Goal: Obtain resource: Obtain resource

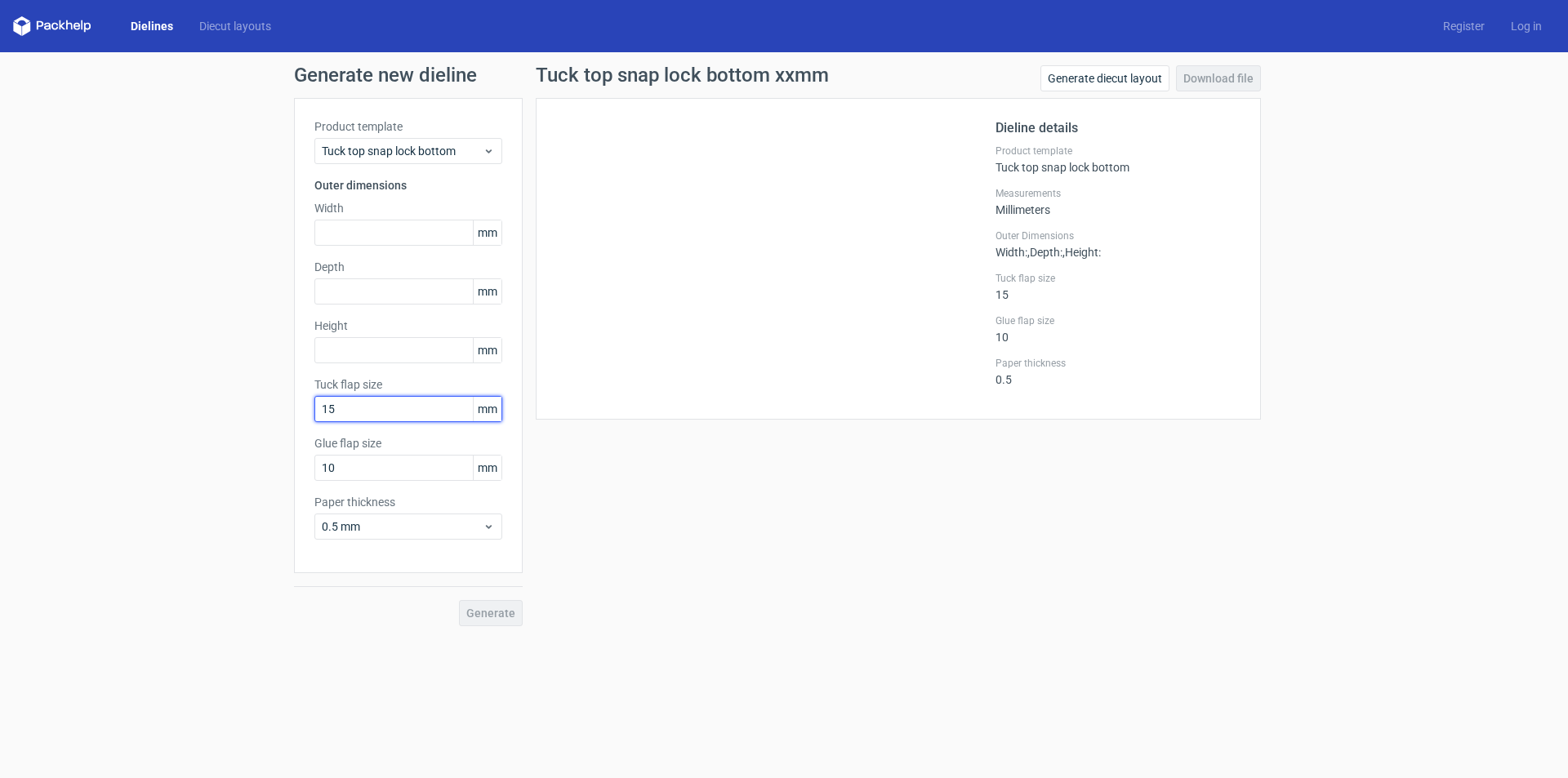
drag, startPoint x: 350, startPoint y: 416, endPoint x: 309, endPoint y: 414, distance: 41.0
click at [309, 414] on div "Product template Tuck top snap lock bottom Outer dimensions Width mm Depth mm H…" at bounding box center [408, 335] width 229 height 475
type input "25"
drag, startPoint x: 377, startPoint y: 468, endPoint x: 281, endPoint y: 468, distance: 96.0
click at [281, 468] on div "Generate new dieline Product template Tuck top snap lock bottom Outer dimension…" at bounding box center [784, 345] width 1568 height 587
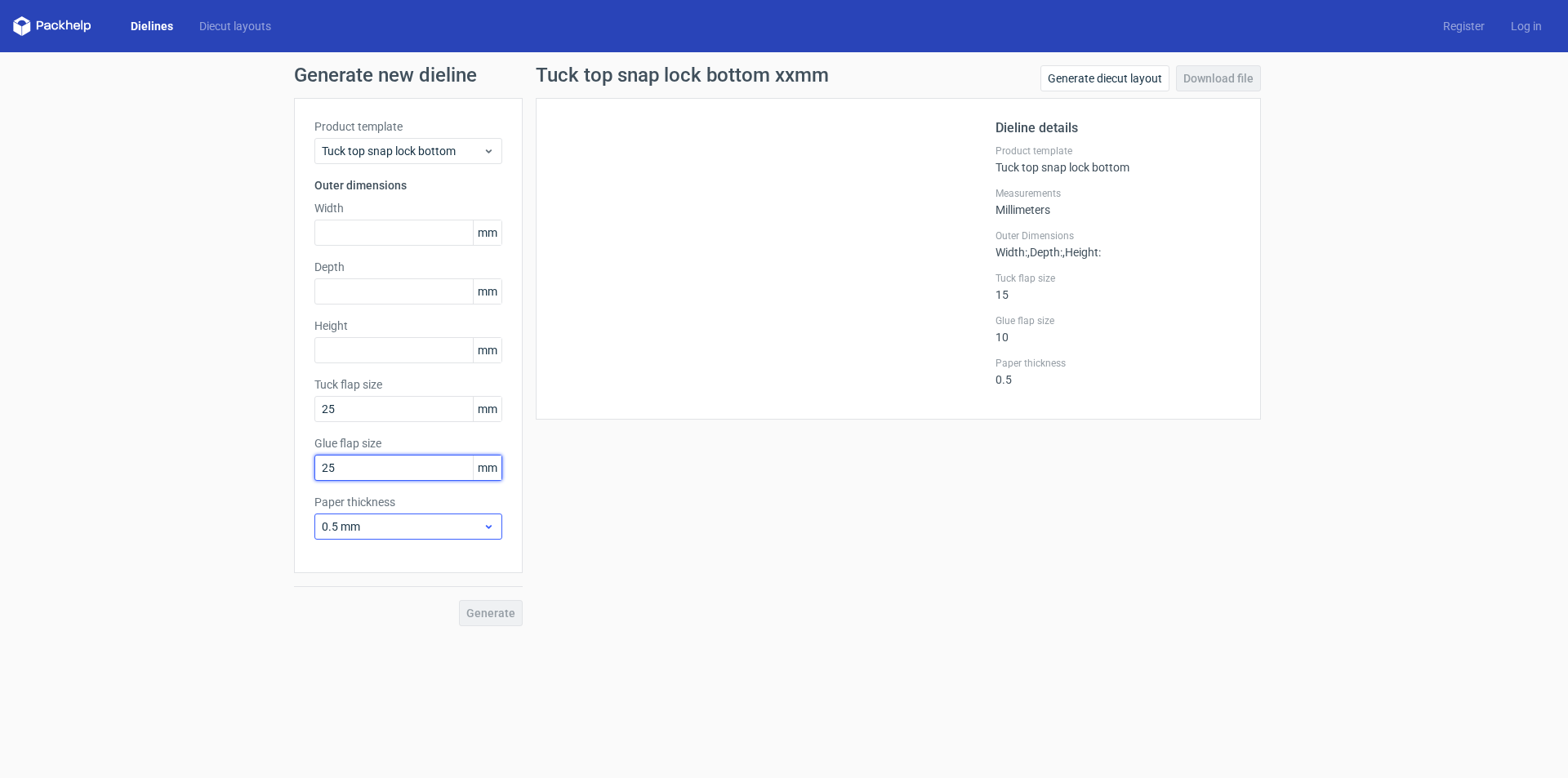
type input "25"
click at [421, 524] on span "0.5 mm" at bounding box center [402, 527] width 161 height 16
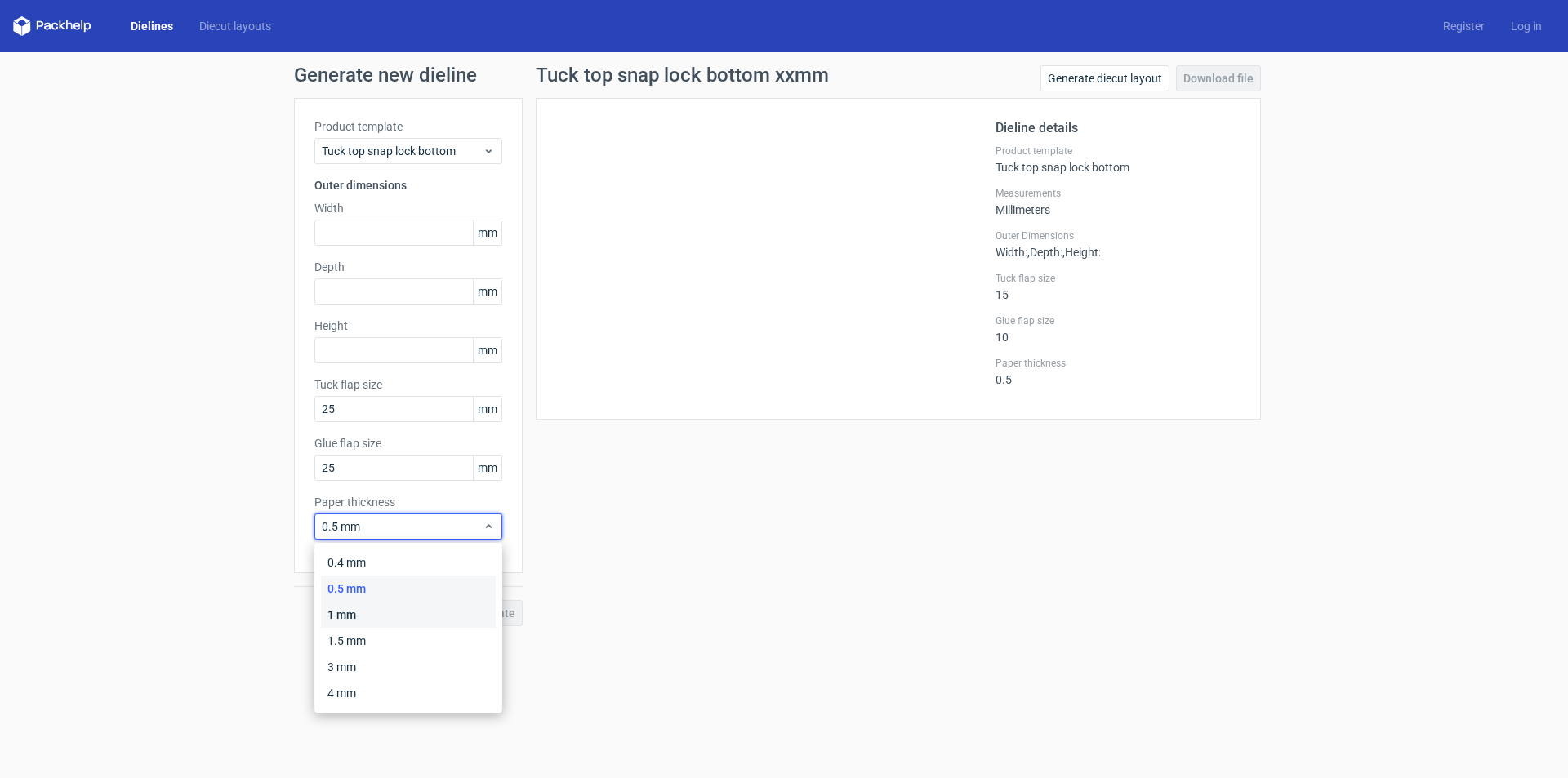
click at [409, 612] on div "1 mm" at bounding box center [408, 615] width 174 height 26
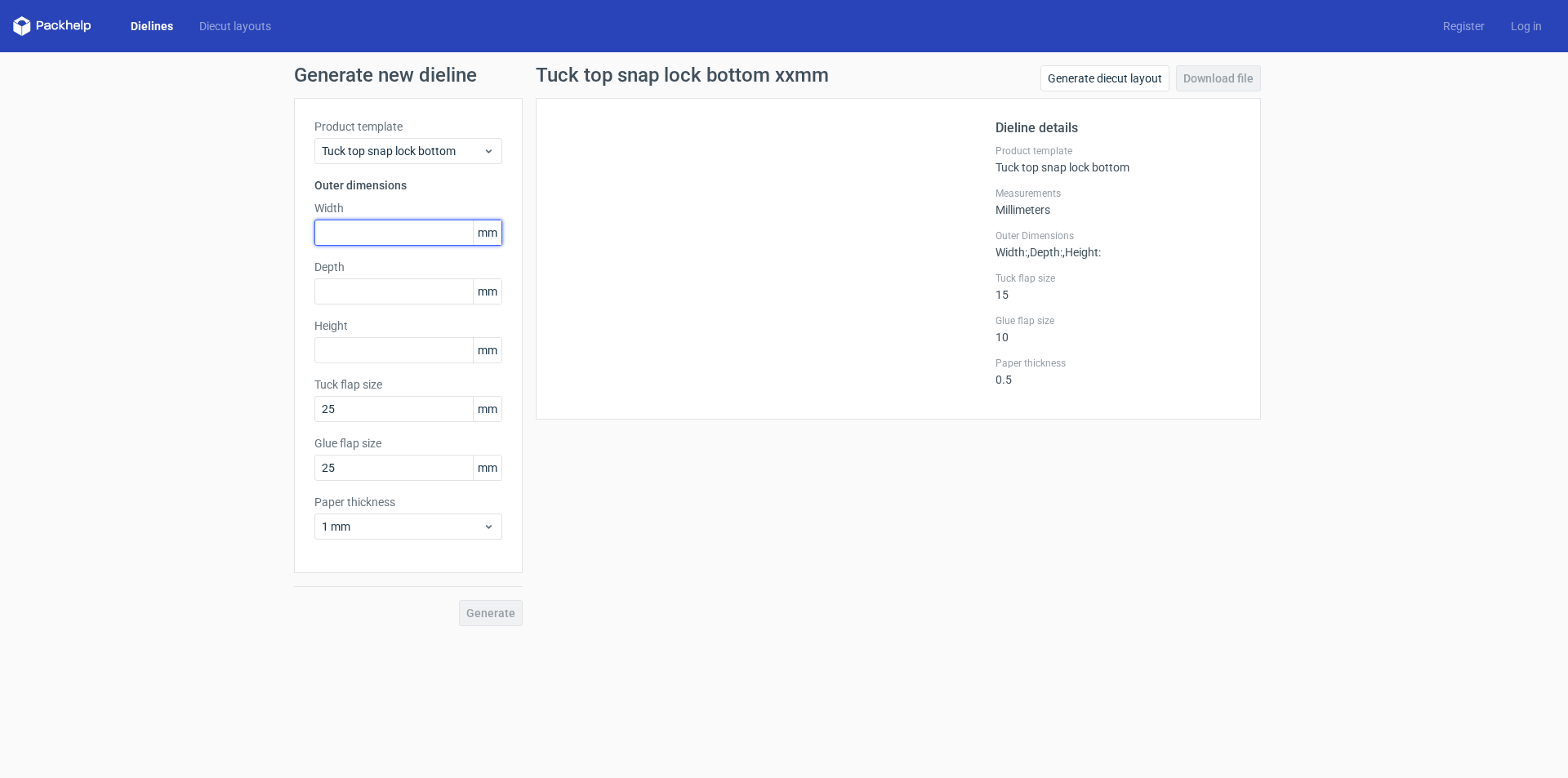
click at [391, 233] on input "text" at bounding box center [408, 233] width 188 height 26
type input "50"
click at [421, 298] on input "text" at bounding box center [408, 291] width 188 height 26
type input "190"
click at [441, 361] on input "text" at bounding box center [408, 351] width 188 height 26
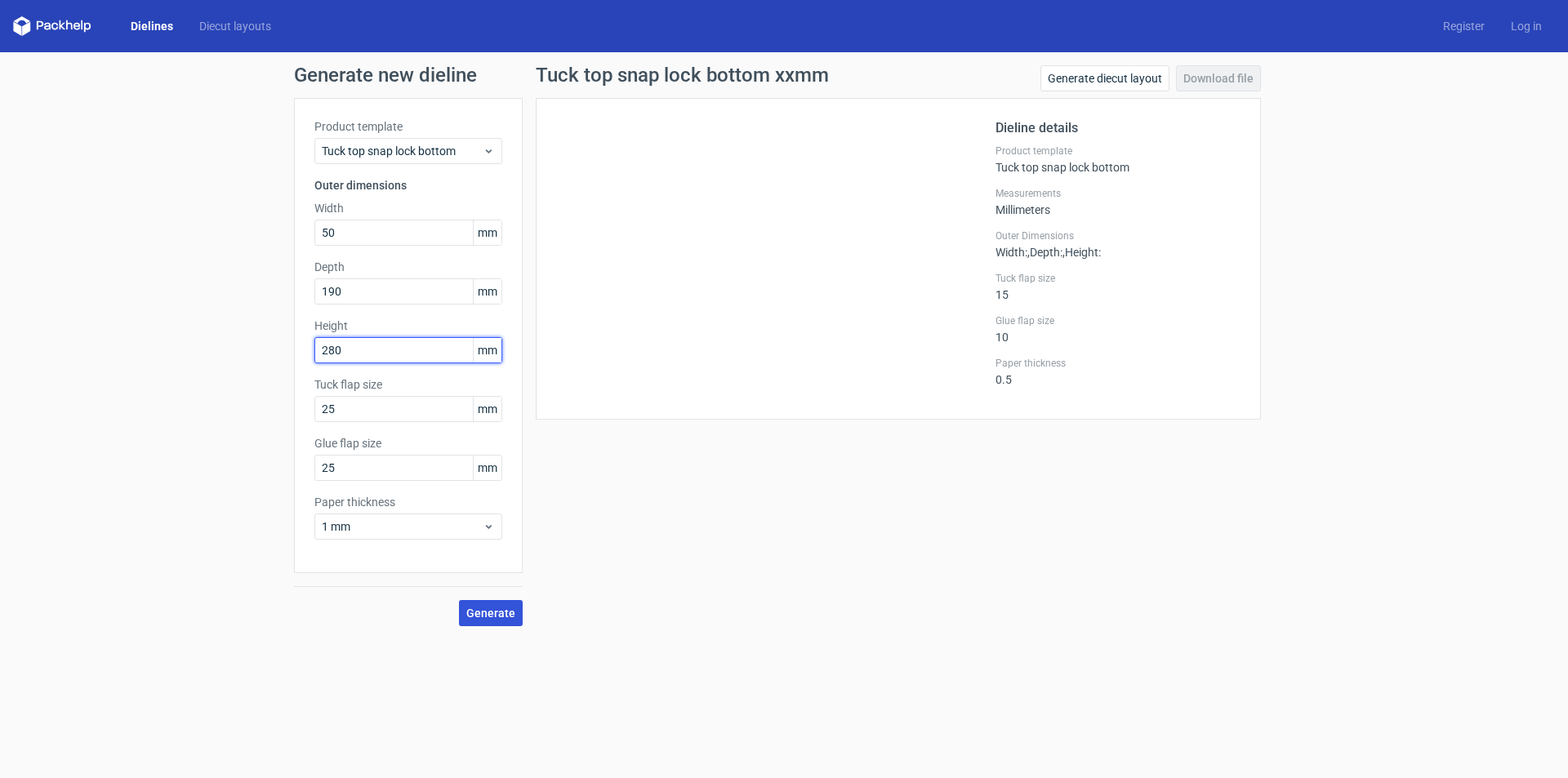
type input "280"
click at [482, 623] on button "Generate" at bounding box center [490, 613] width 63 height 26
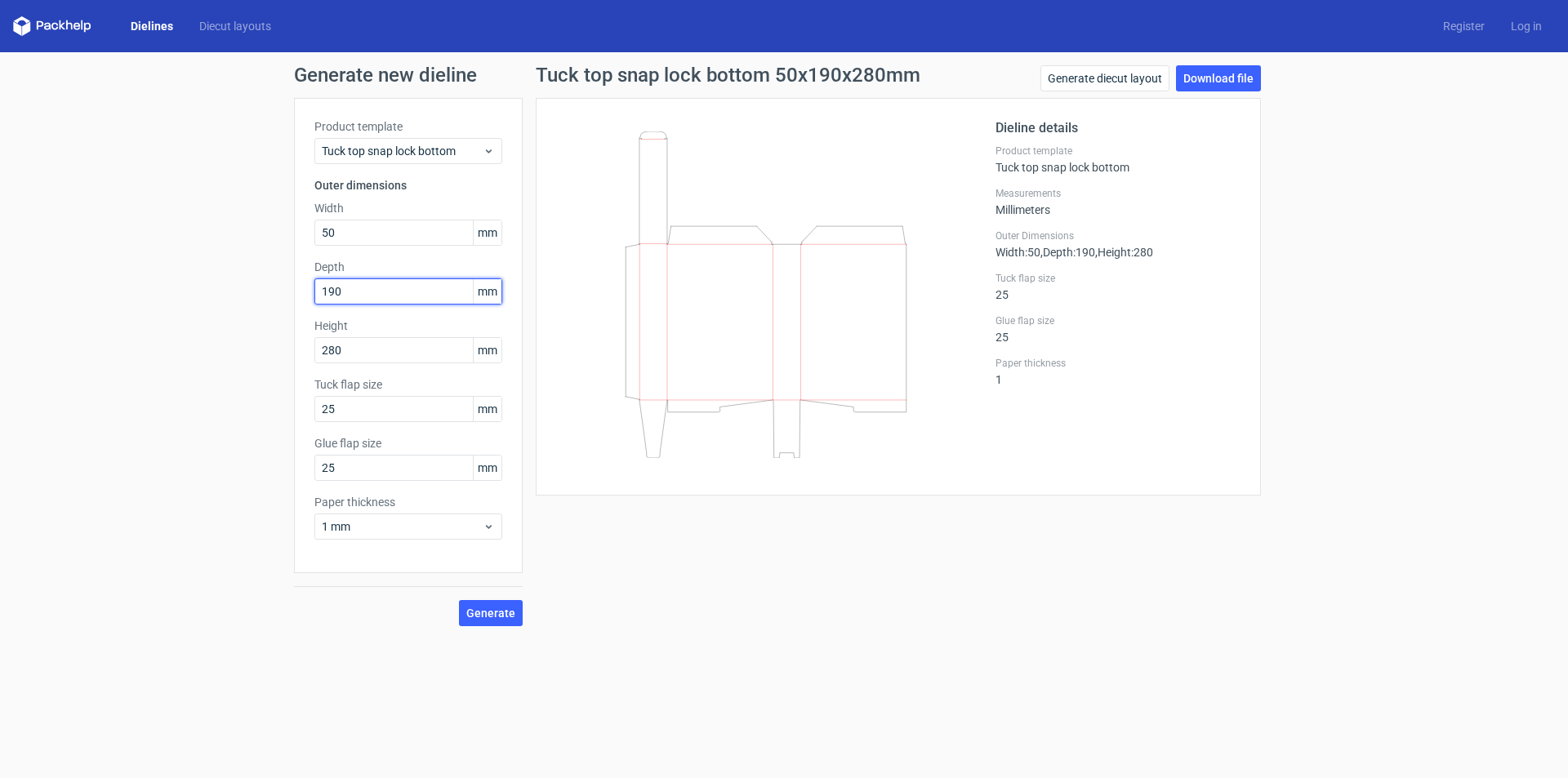
click at [389, 300] on input "190" at bounding box center [408, 291] width 188 height 26
type input "50"
click at [388, 231] on input "50" at bounding box center [408, 233] width 188 height 26
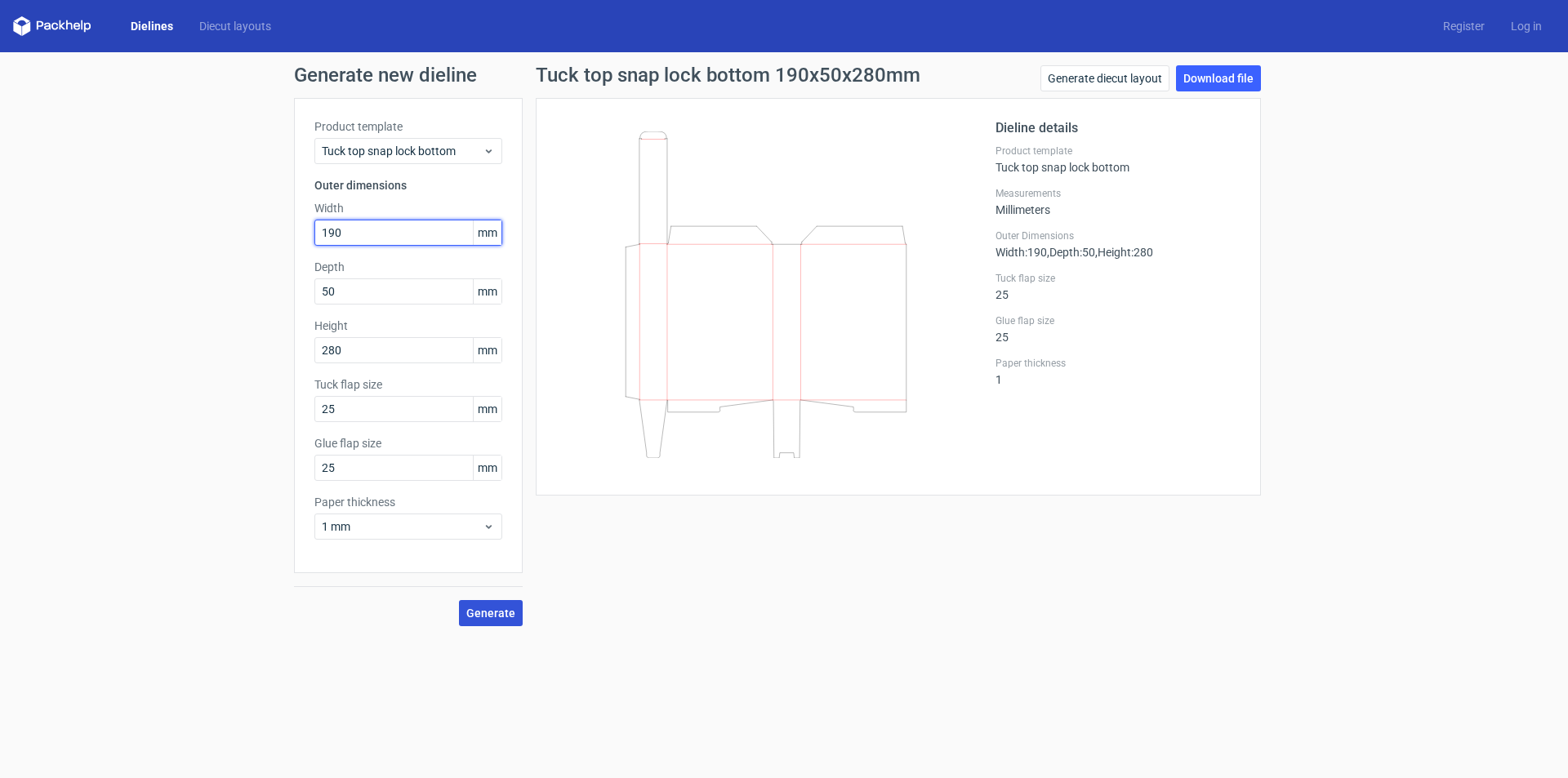
type input "190"
click at [506, 604] on button "Generate" at bounding box center [490, 613] width 63 height 26
click at [1152, 75] on link "Generate diecut layout" at bounding box center [1105, 78] width 129 height 26
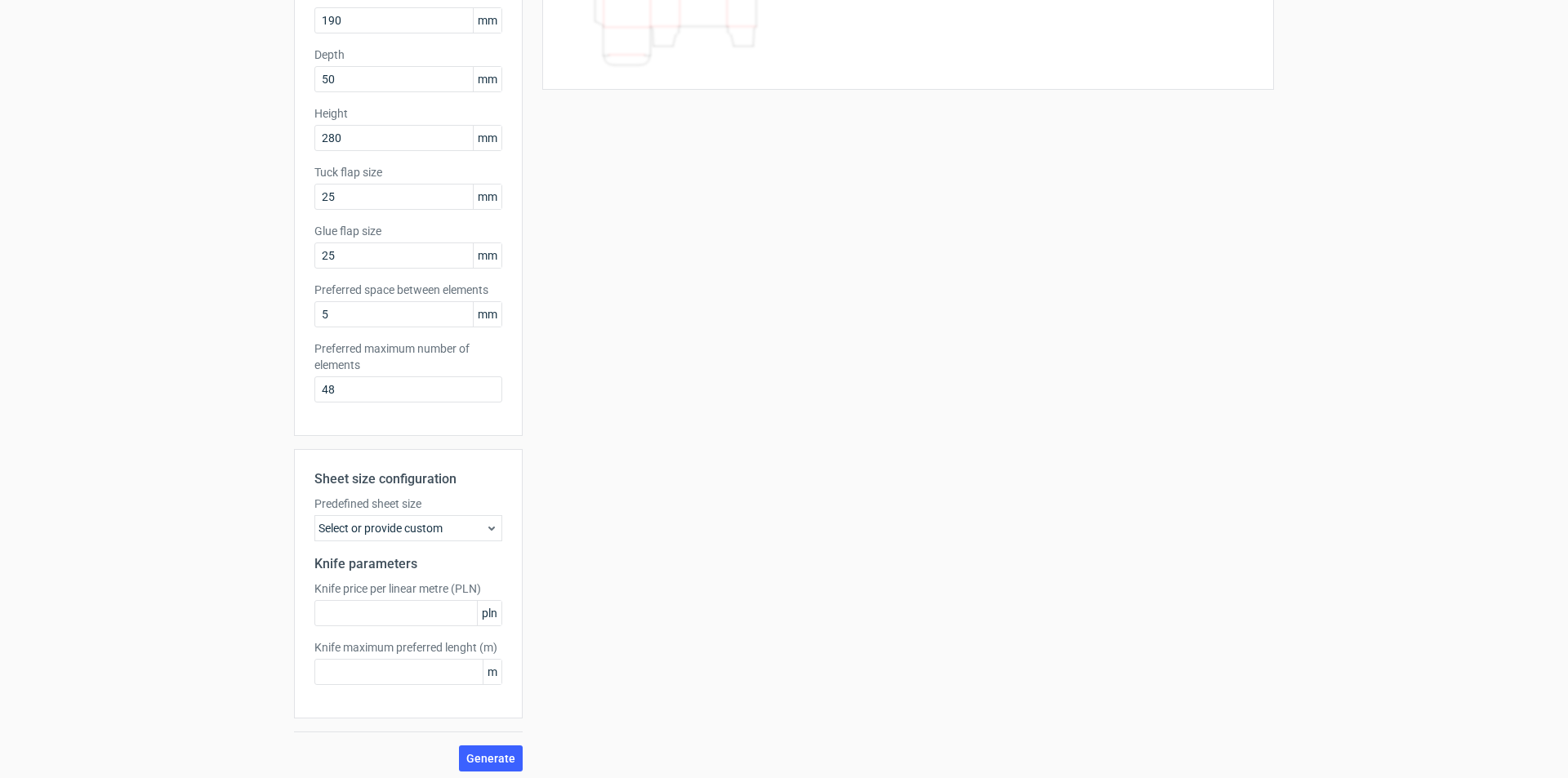
scroll to position [219, 0]
click at [416, 529] on div "Select or provide custom" at bounding box center [408, 522] width 188 height 26
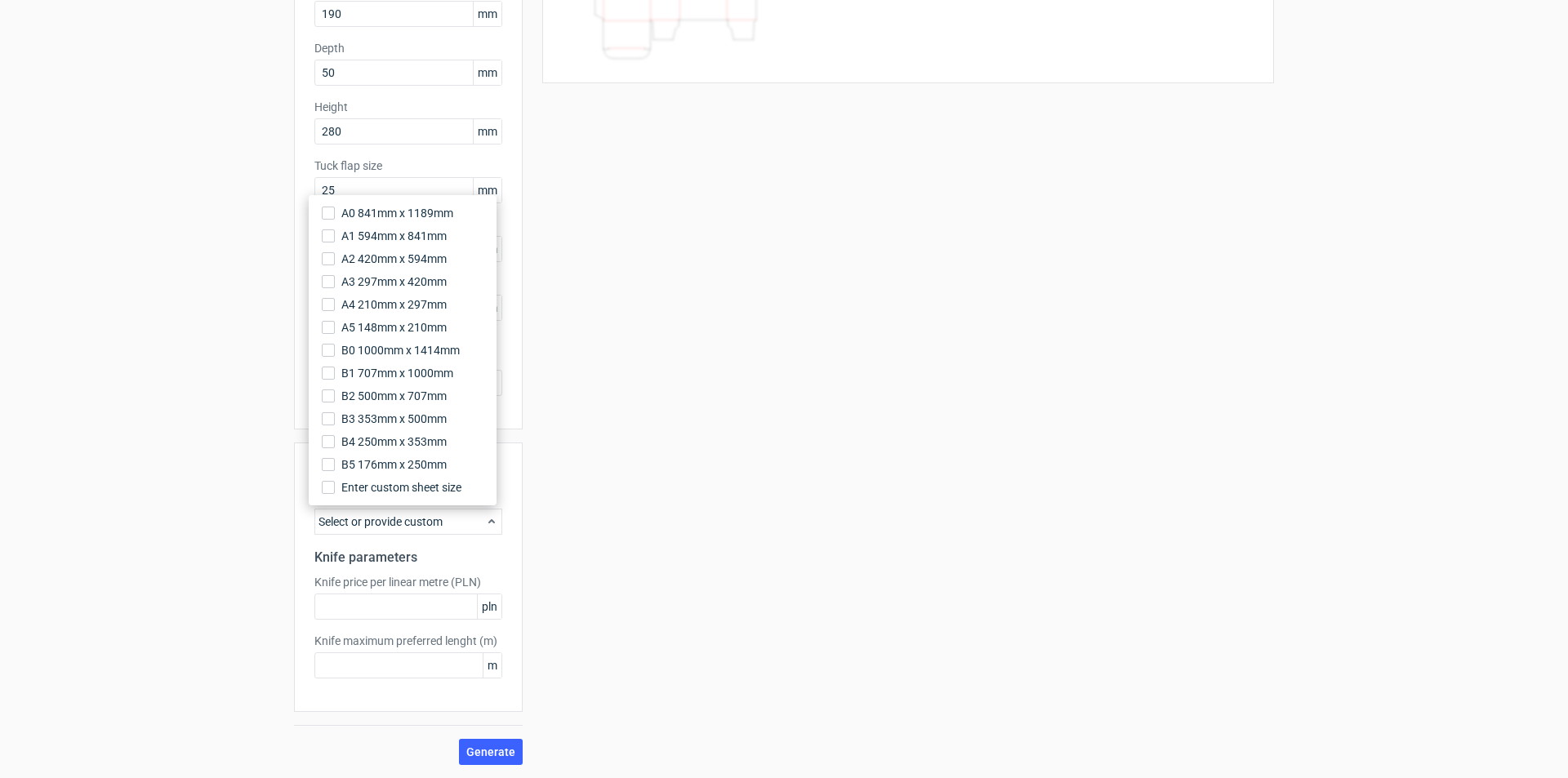
click at [416, 529] on div "Select or provide custom" at bounding box center [408, 522] width 188 height 26
click at [956, 533] on div "Your diecut layouts will be listed here once you generate them Height Depth Wid…" at bounding box center [898, 322] width 751 height 886
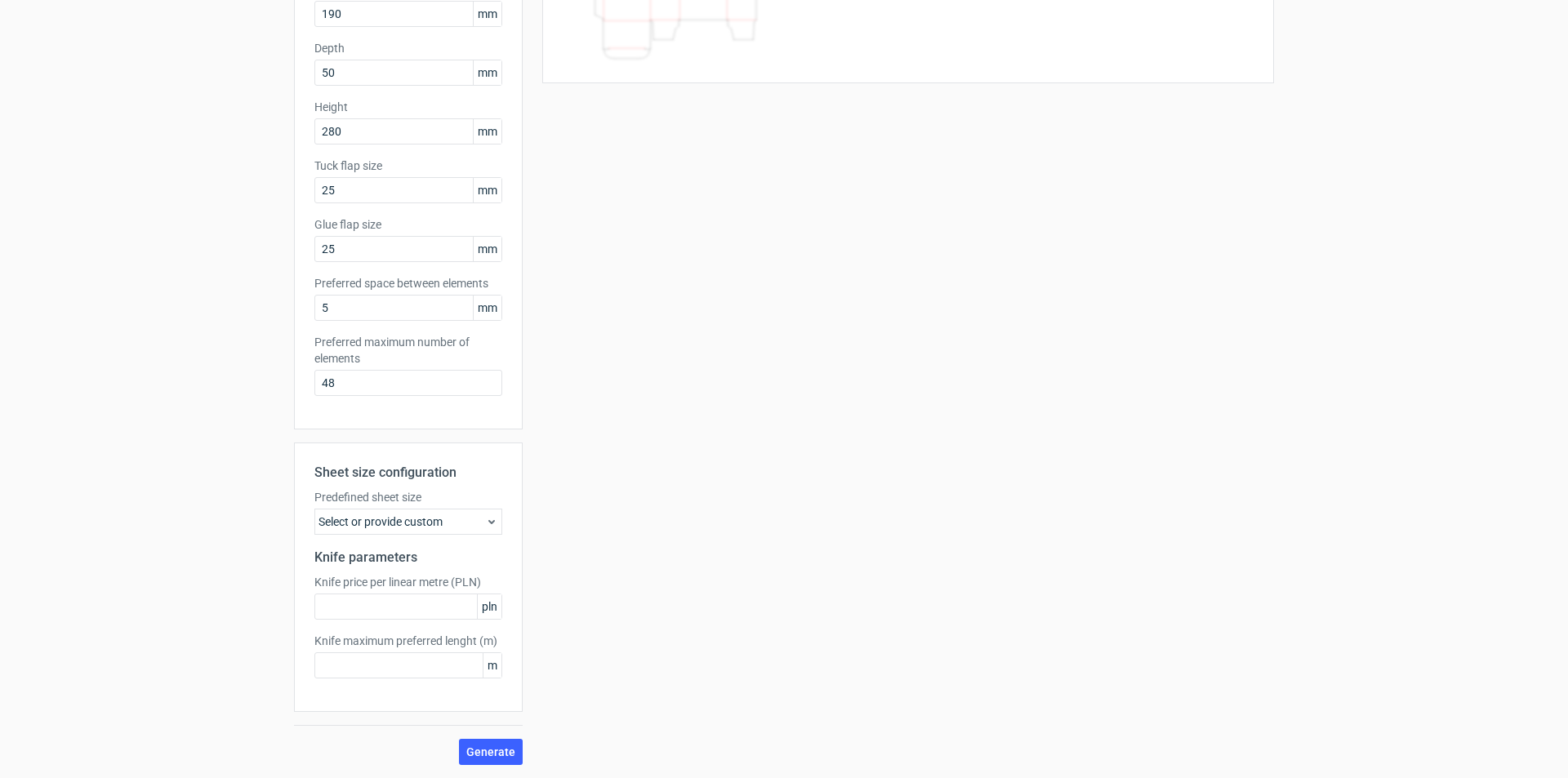
click at [473, 524] on div "Select or provide custom" at bounding box center [408, 522] width 188 height 26
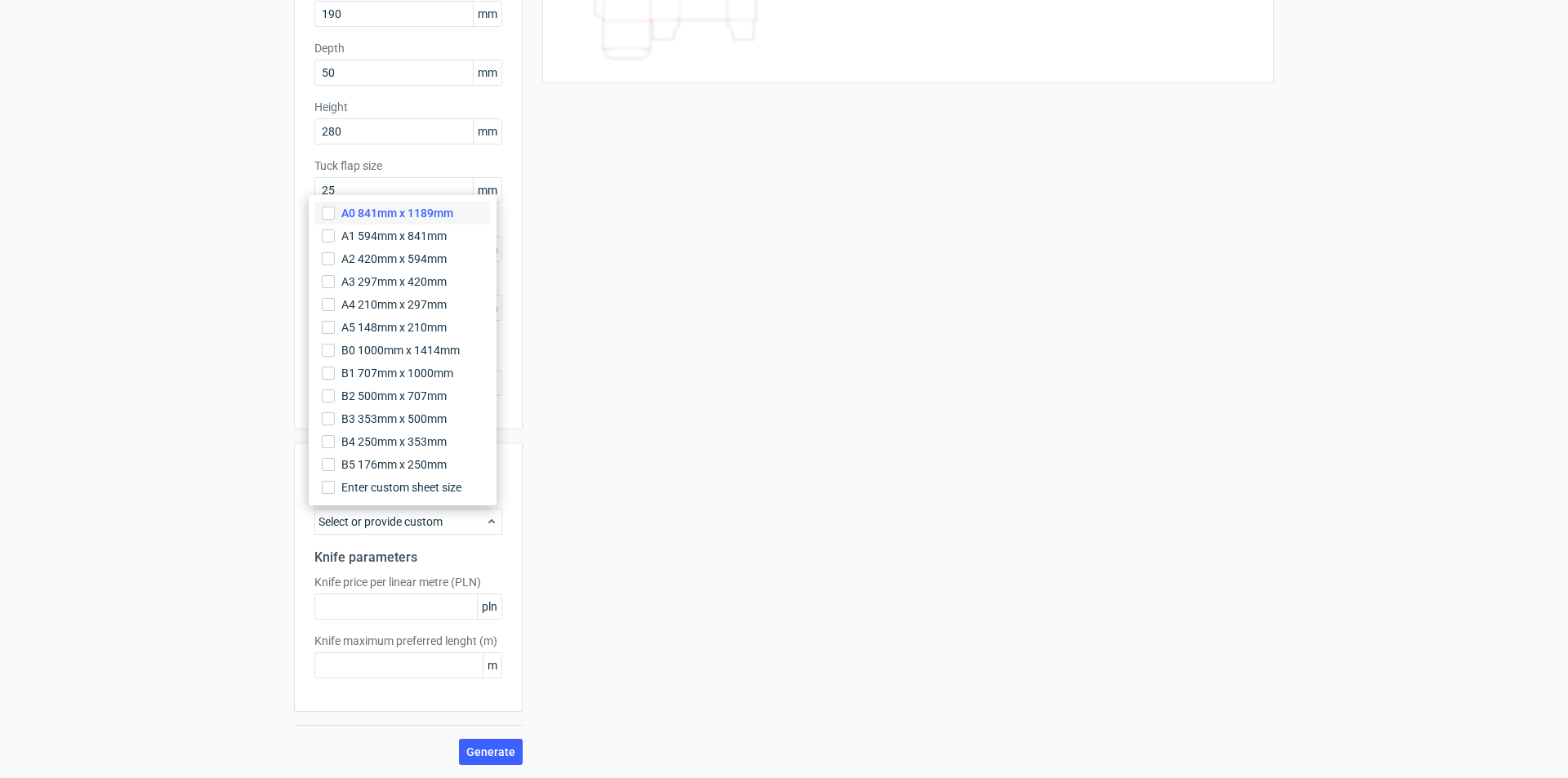
click at [397, 217] on span "A0 841mm x 1189mm" at bounding box center [398, 213] width 112 height 16
click at [335, 217] on input "A0 841mm x 1189mm" at bounding box center [328, 213] width 13 height 13
click at [712, 702] on div "Your diecut layouts will be listed here once you generate them Height Depth Wid…" at bounding box center [898, 322] width 751 height 886
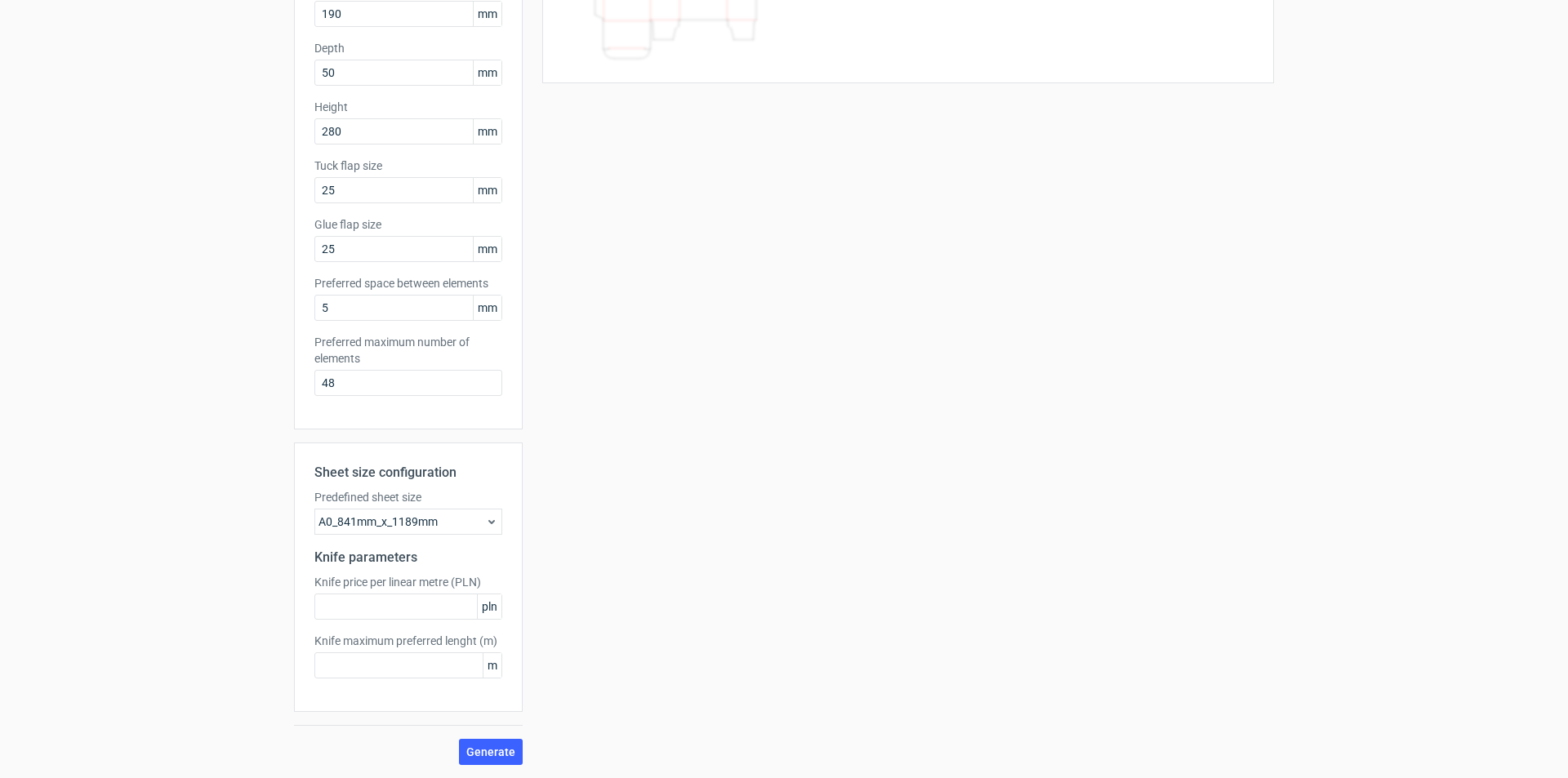
scroll to position [0, 0]
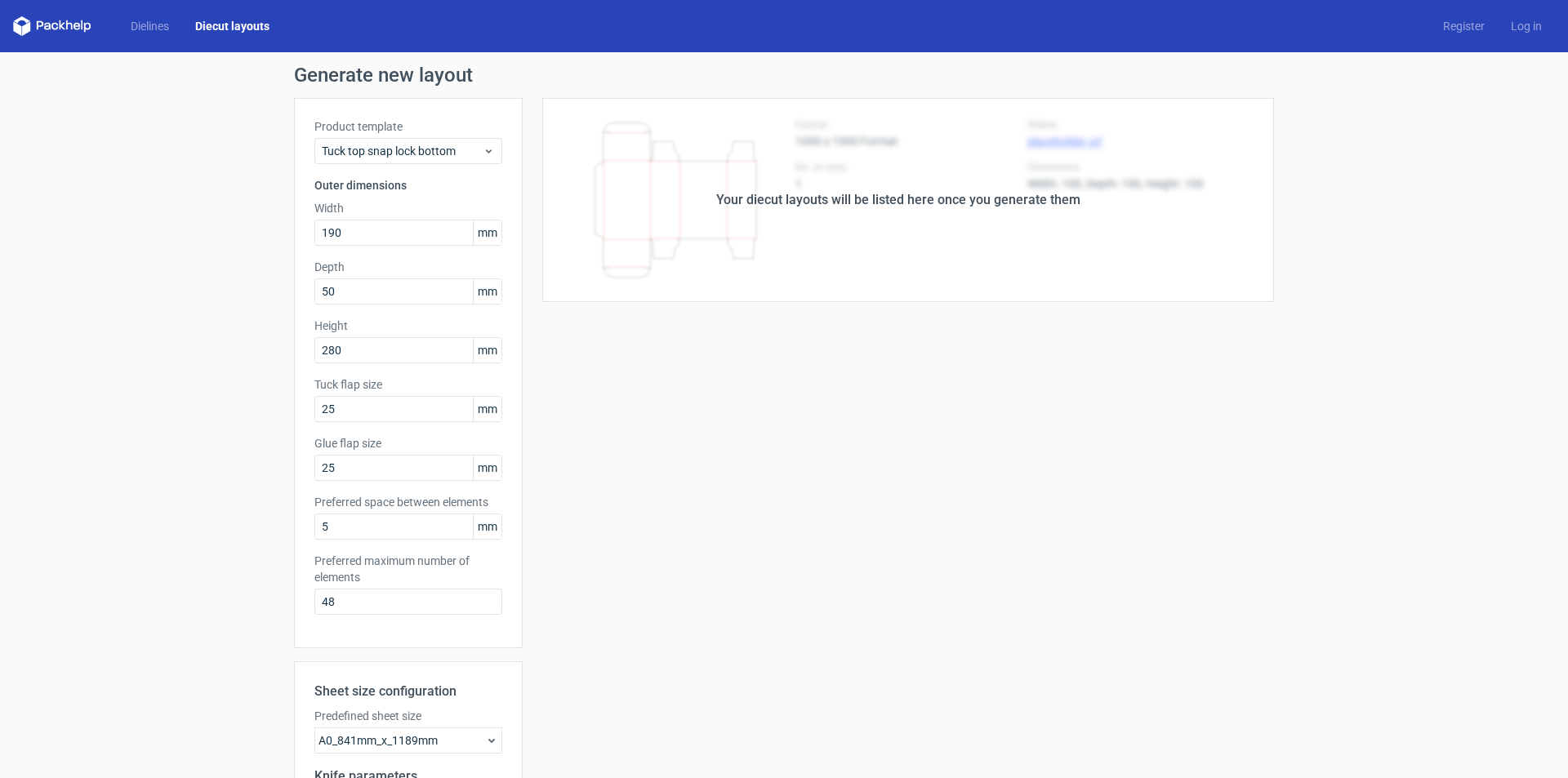
click at [686, 377] on div "Your diecut layouts will be listed here once you generate them Height Depth Wid…" at bounding box center [898, 541] width 751 height 886
click at [683, 231] on div "Your diecut layouts will be listed here once you generate them" at bounding box center [898, 200] width 751 height 204
click at [826, 203] on div "Your diecut layouts will be listed here once you generate them" at bounding box center [898, 200] width 364 height 20
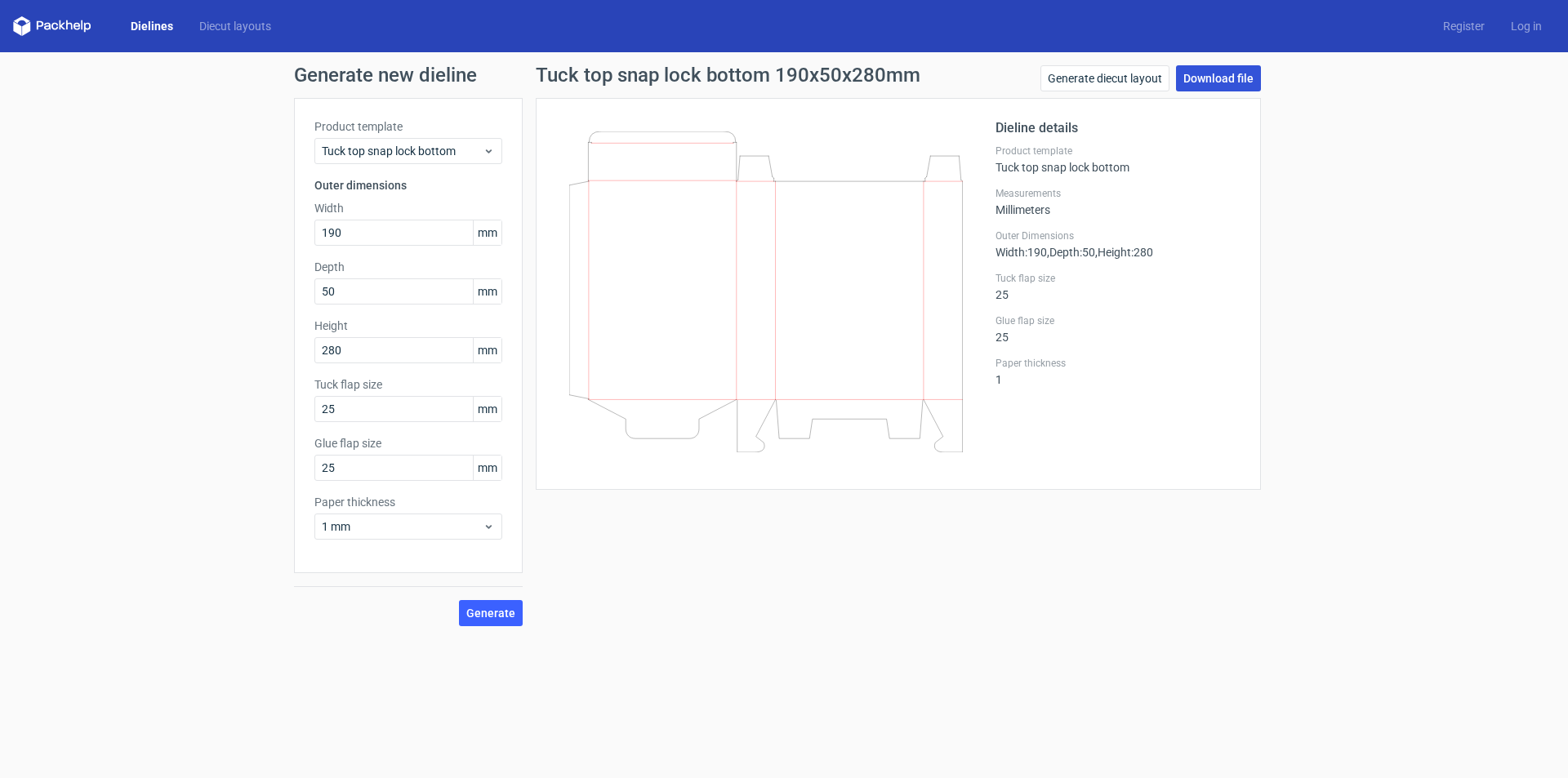
click at [1227, 83] on link "Download file" at bounding box center [1217, 78] width 85 height 26
